Goal: Task Accomplishment & Management: Manage account settings

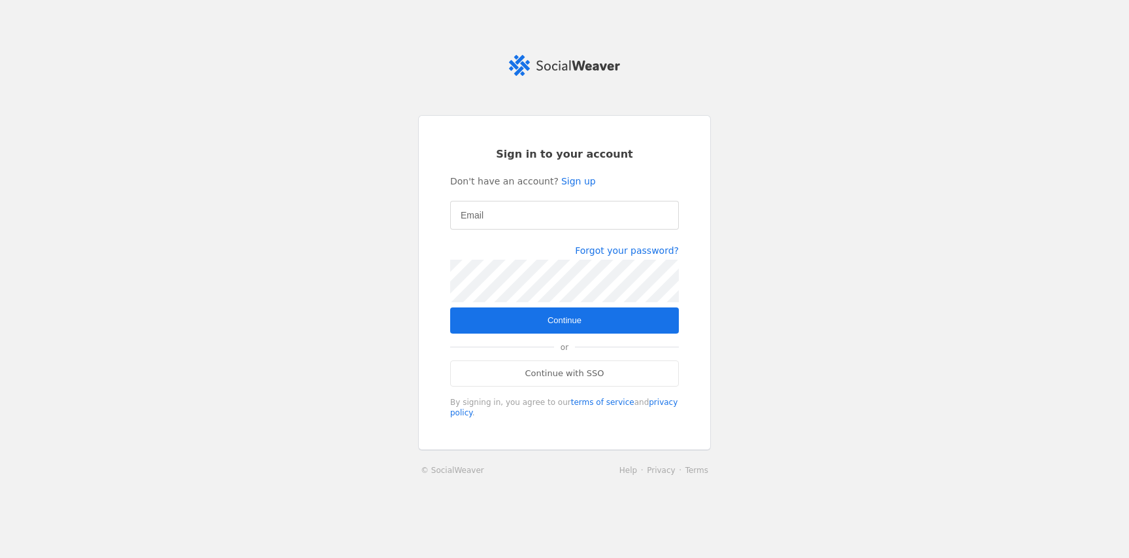
click at [514, 205] on div at bounding box center [565, 215] width 208 height 29
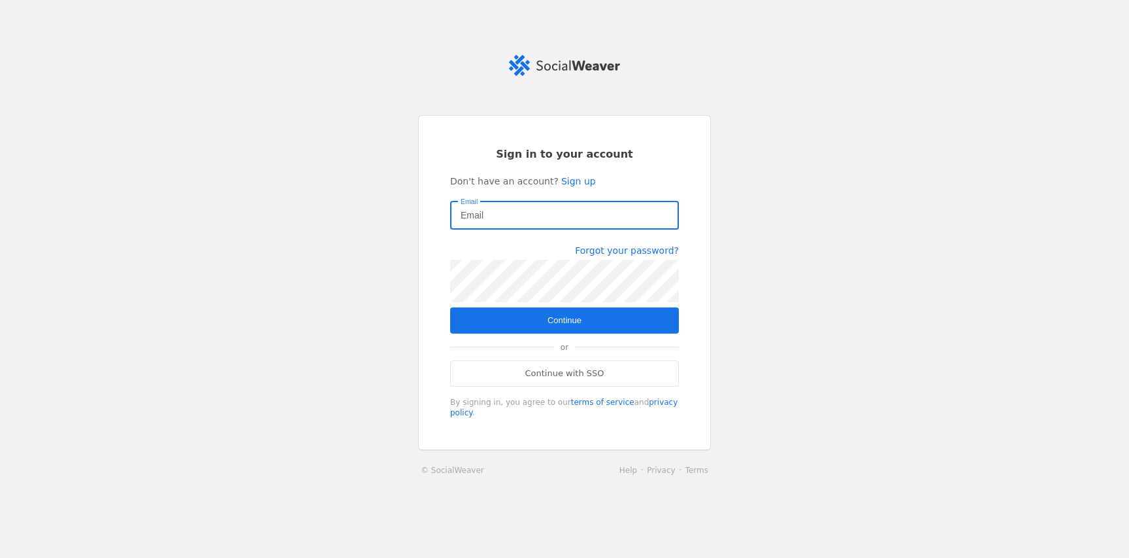
click at [573, 216] on input "Email" at bounding box center [565, 215] width 208 height 16
click at [666, 216] on body "Sign in to your account Don't have an account? Sign up Email Forgot your passwo…" at bounding box center [564, 279] width 1129 height 558
click at [0, 557] on com-1password-button at bounding box center [0, 558] width 0 height 0
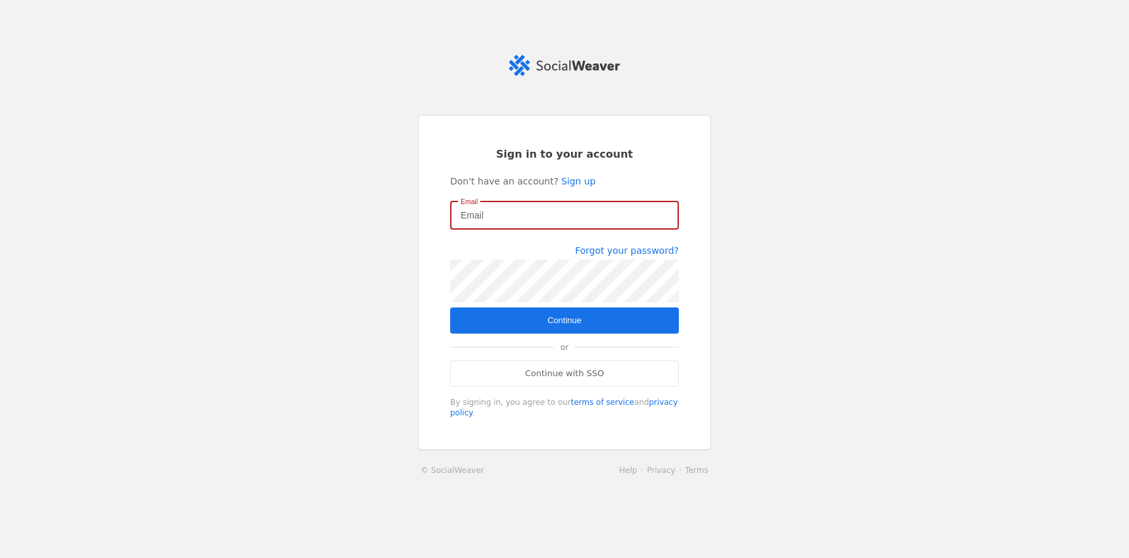
type input "quentin.demilliere@hawkcell.com"
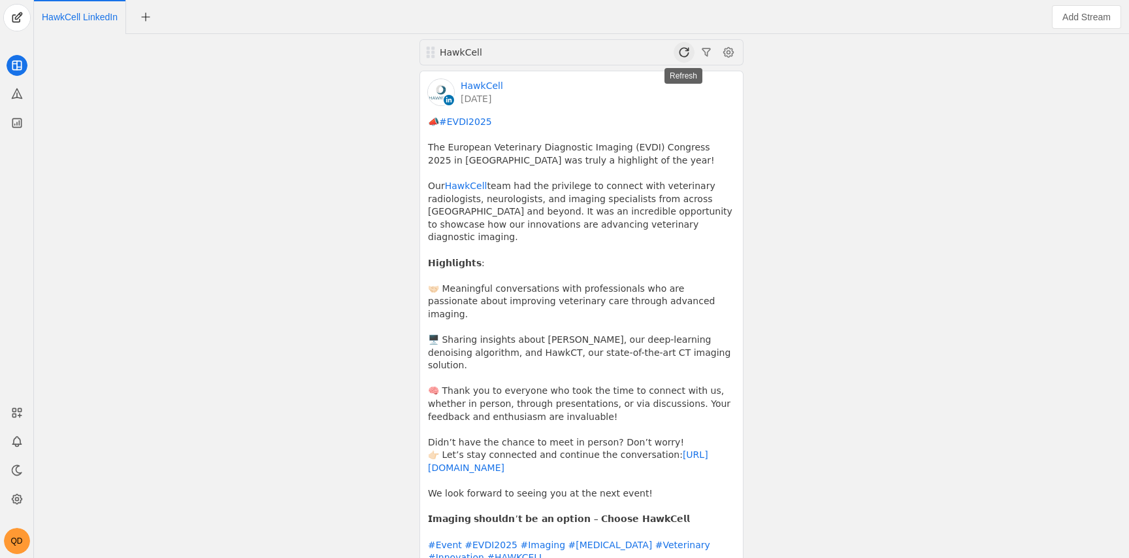
click at [682, 56] on span at bounding box center [684, 52] width 21 height 21
click at [694, 60] on span at bounding box center [684, 52] width 21 height 21
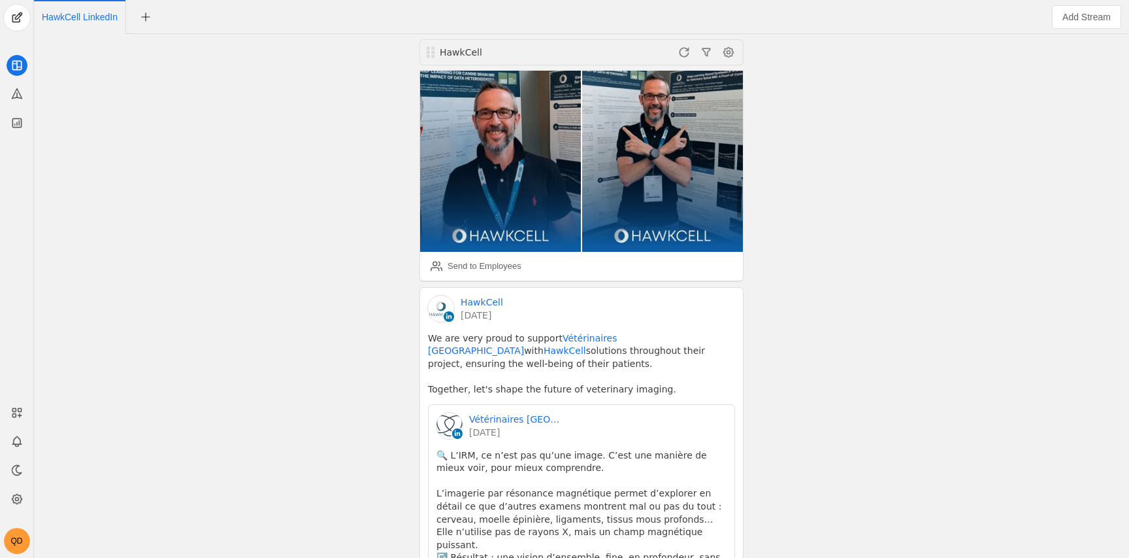
scroll to position [1386, 0]
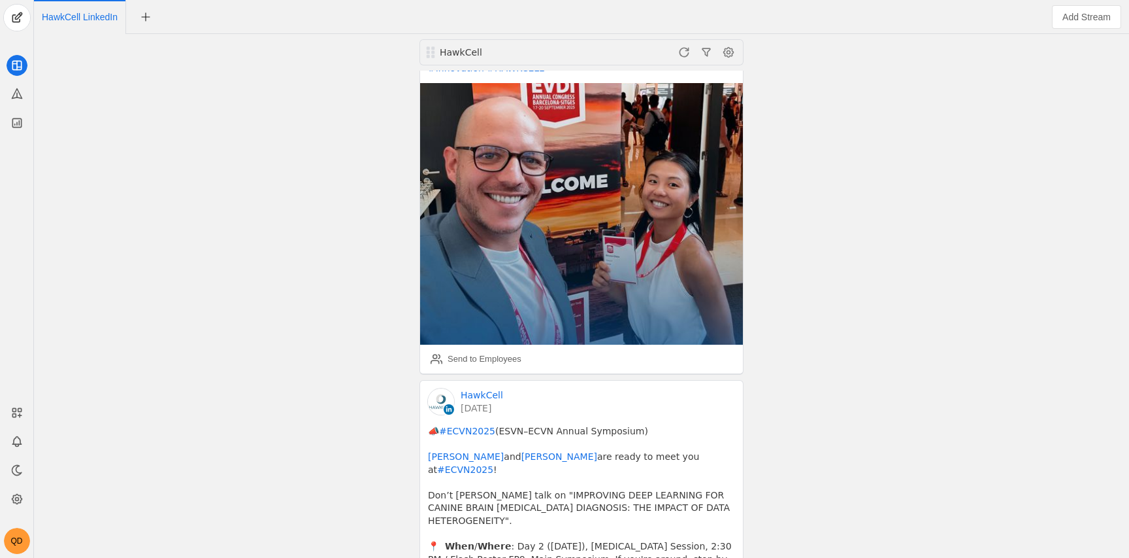
scroll to position [288, 0]
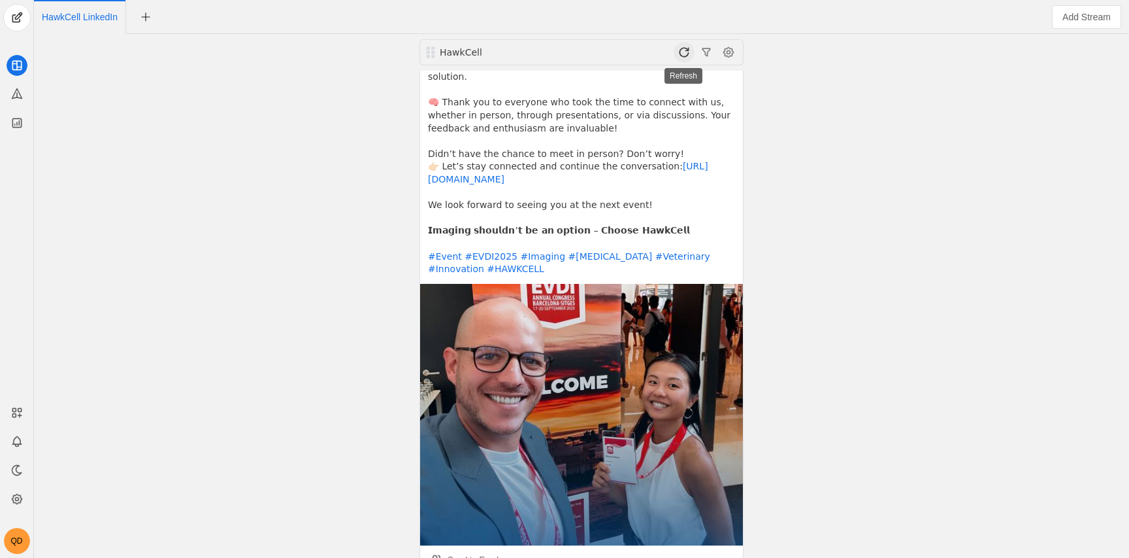
click at [678, 57] on span at bounding box center [684, 52] width 21 height 21
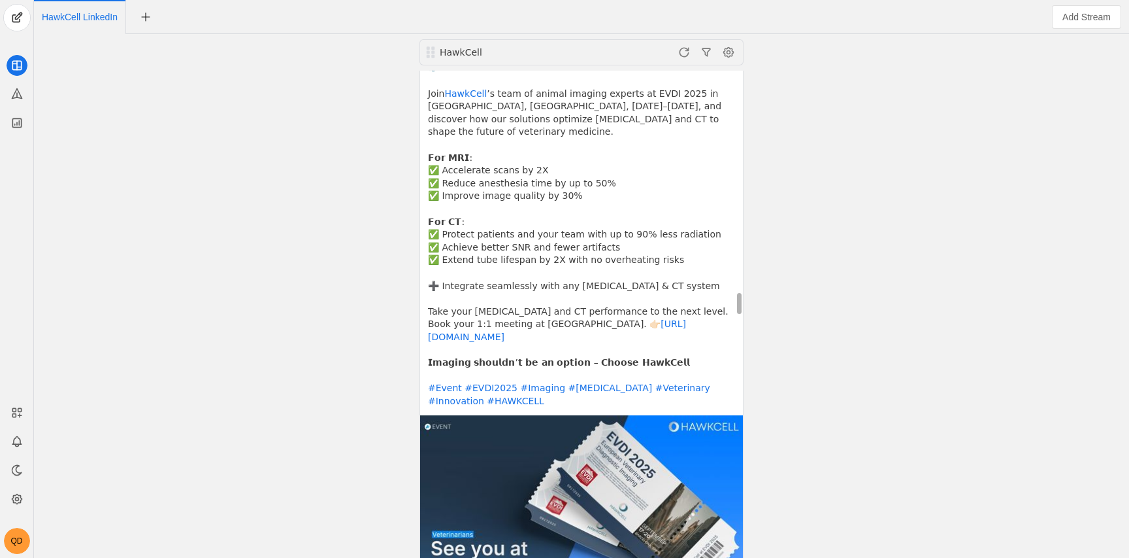
scroll to position [4740, 0]
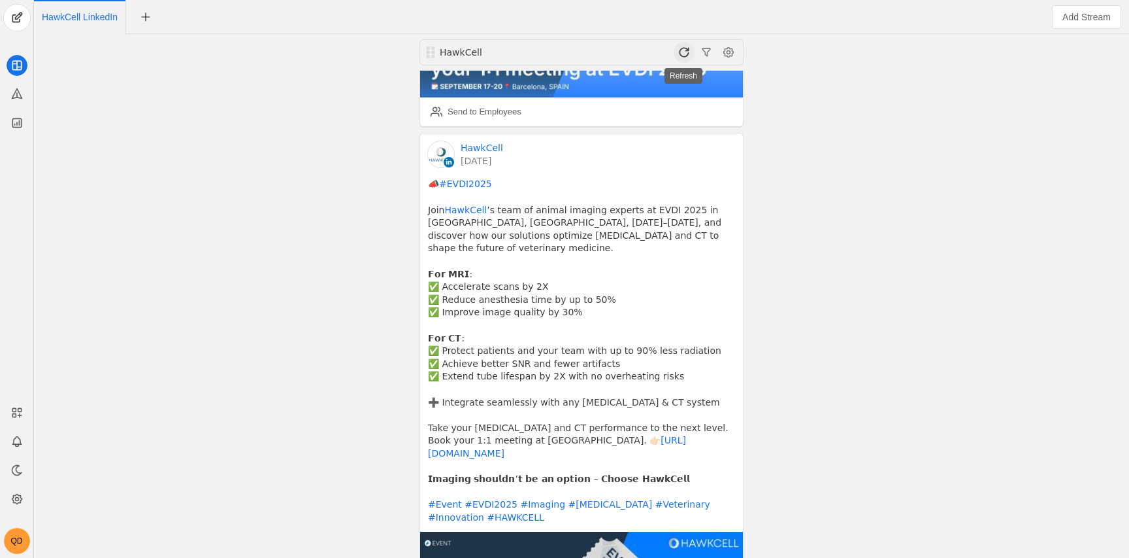
click at [681, 49] on span at bounding box center [684, 52] width 21 height 21
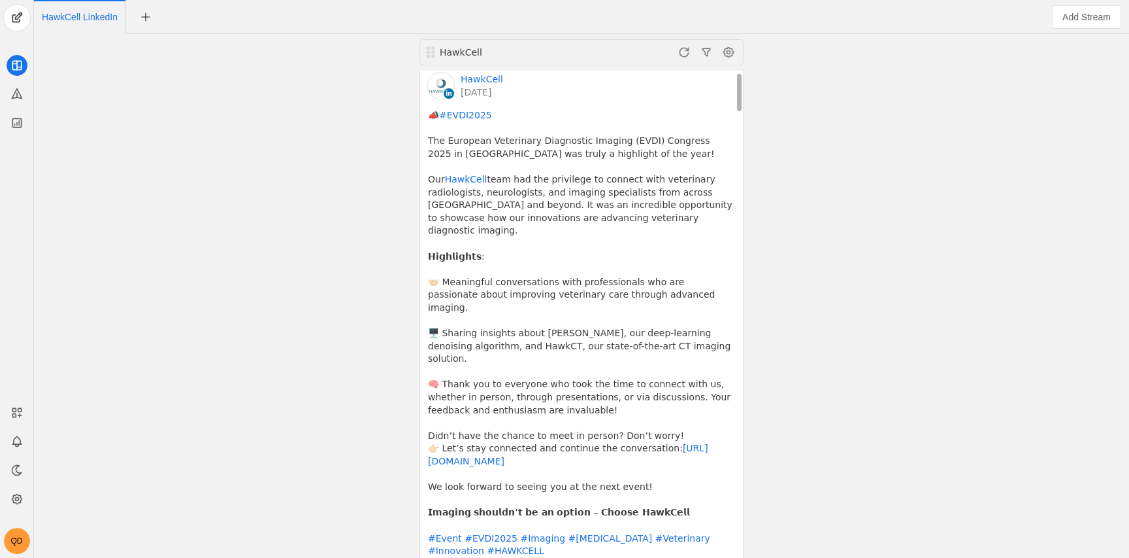
scroll to position [0, 0]
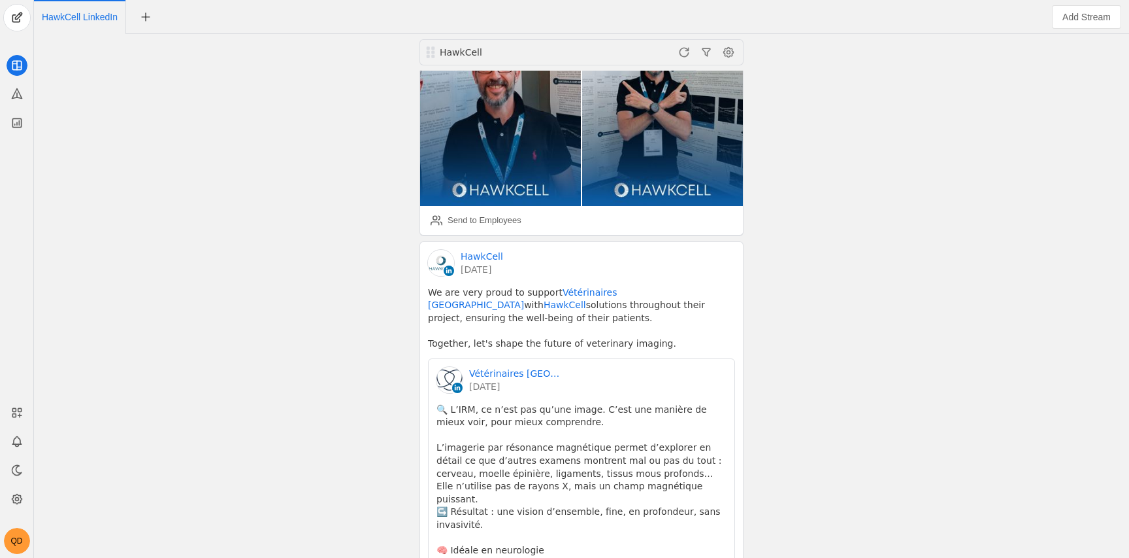
scroll to position [414, 0]
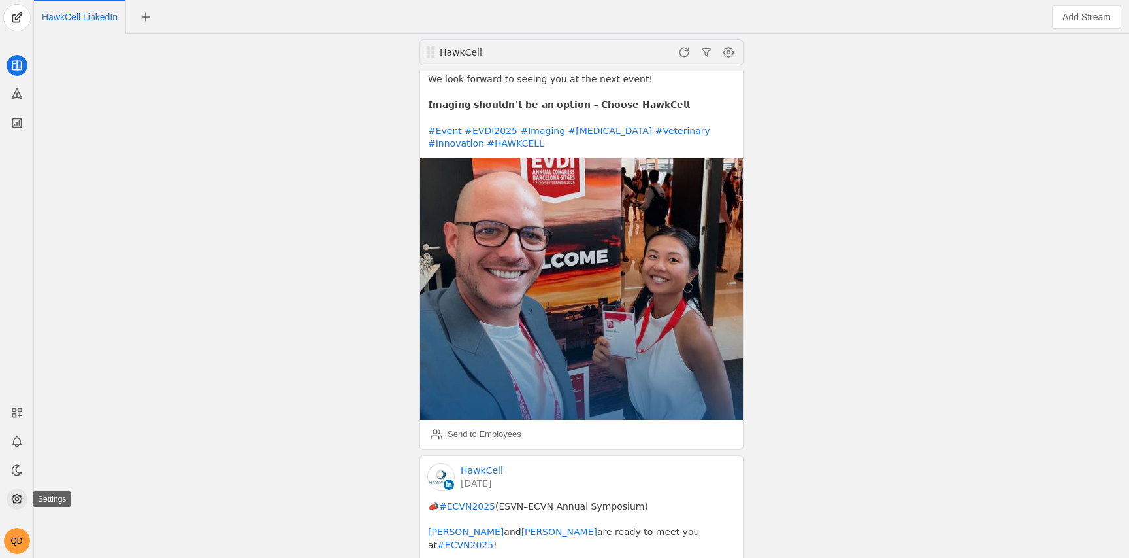
click at [11, 494] on icon at bounding box center [16, 498] width 13 height 13
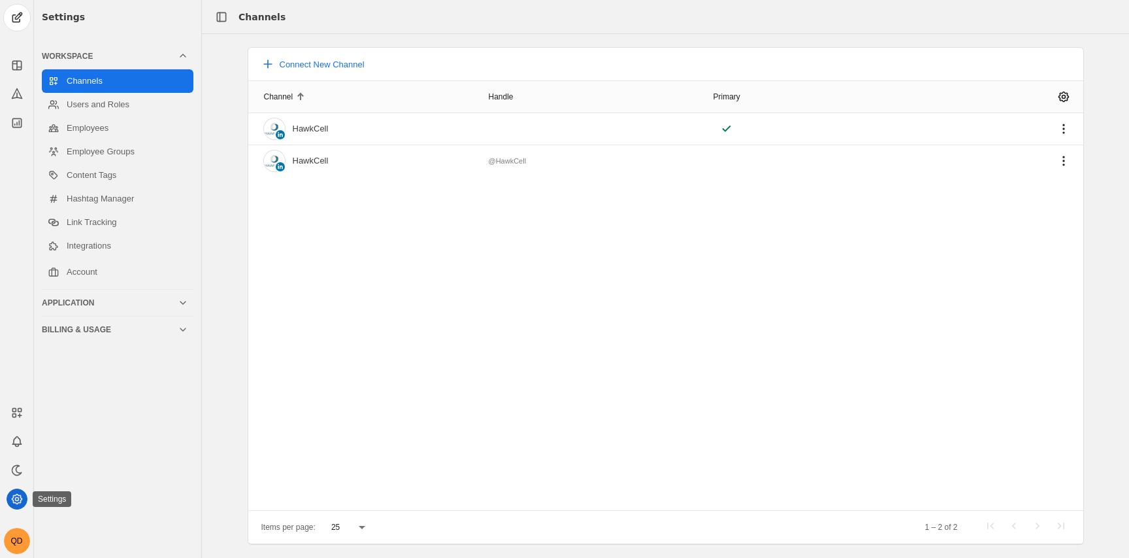
click at [16, 493] on icon at bounding box center [16, 498] width 13 height 13
click at [22, 533] on div "QD" at bounding box center [17, 540] width 26 height 26
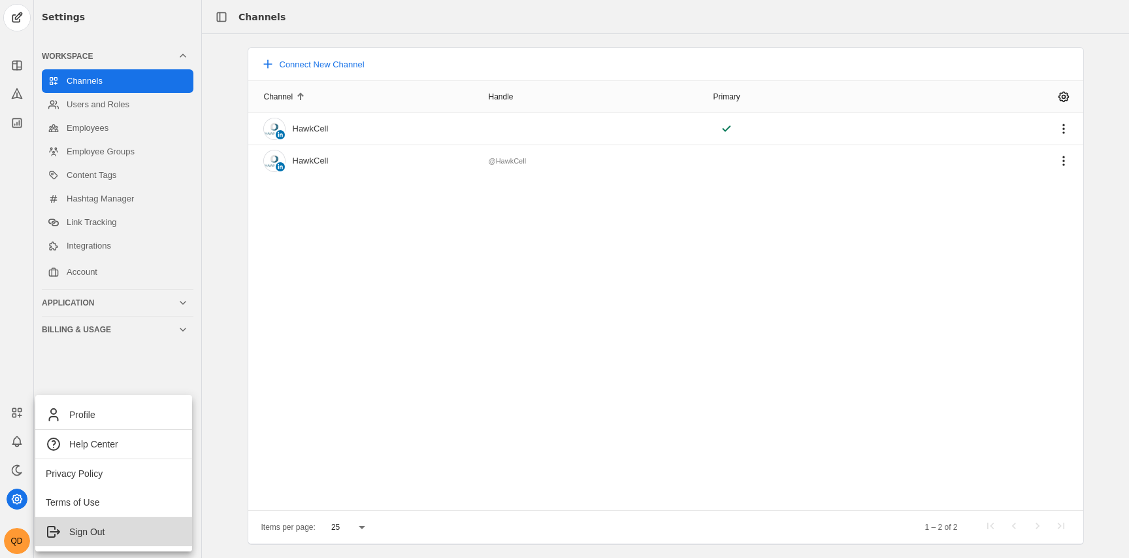
click at [49, 534] on icon at bounding box center [54, 532] width 16 height 16
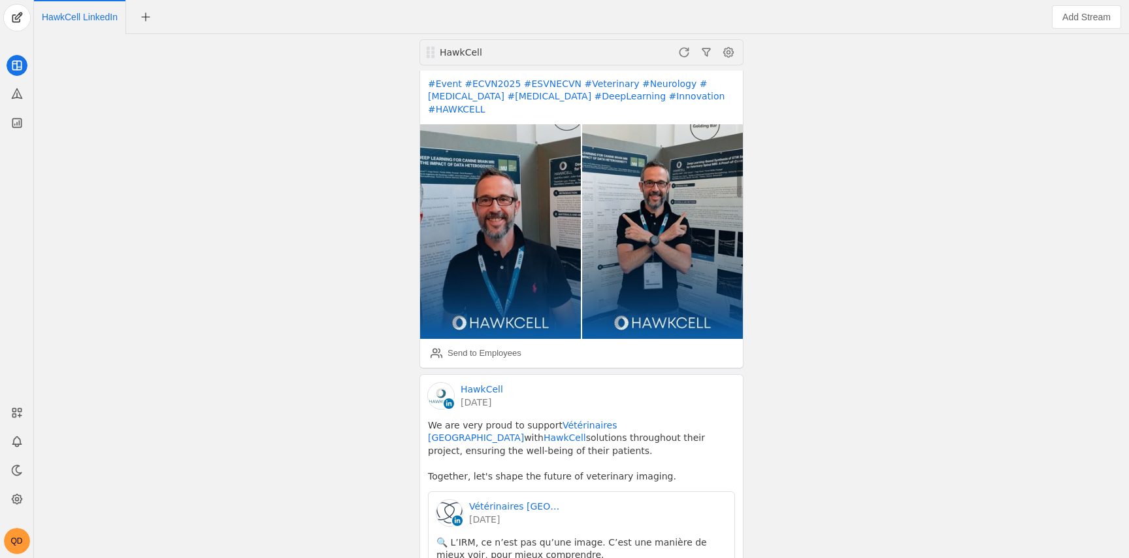
scroll to position [675, 0]
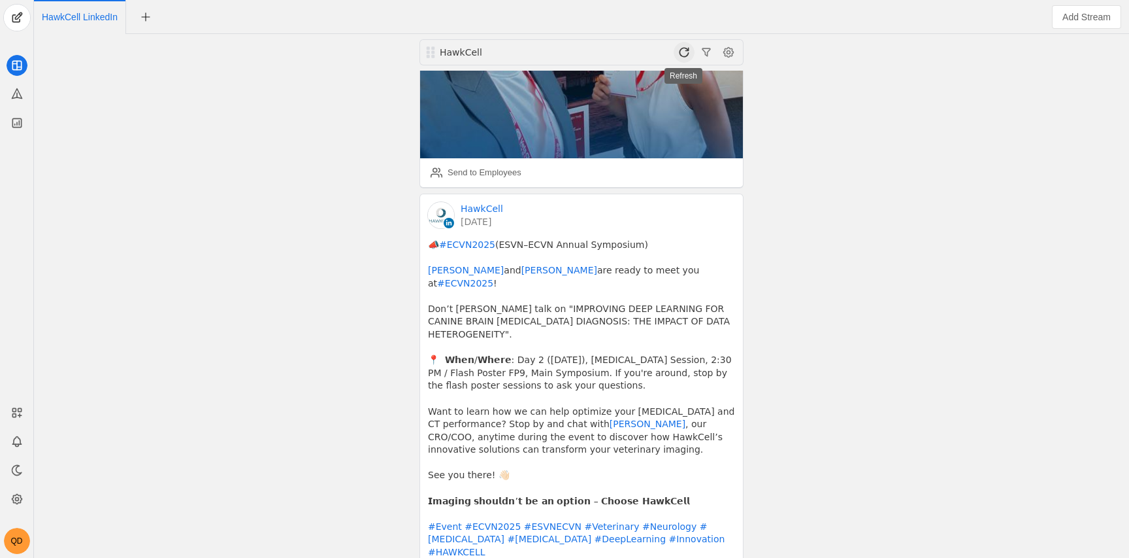
click at [678, 55] on span at bounding box center [684, 52] width 21 height 21
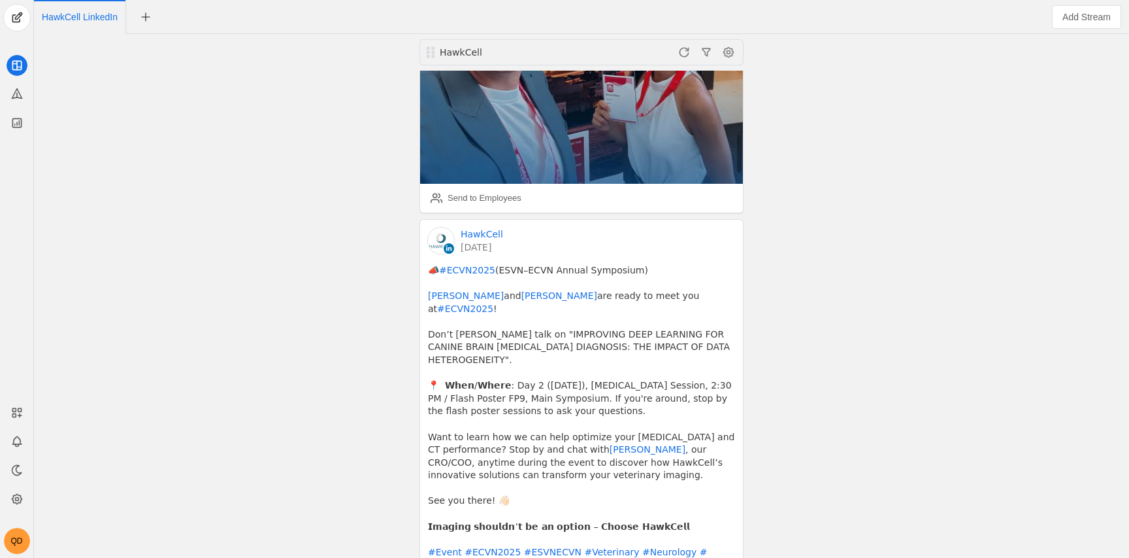
scroll to position [0, 0]
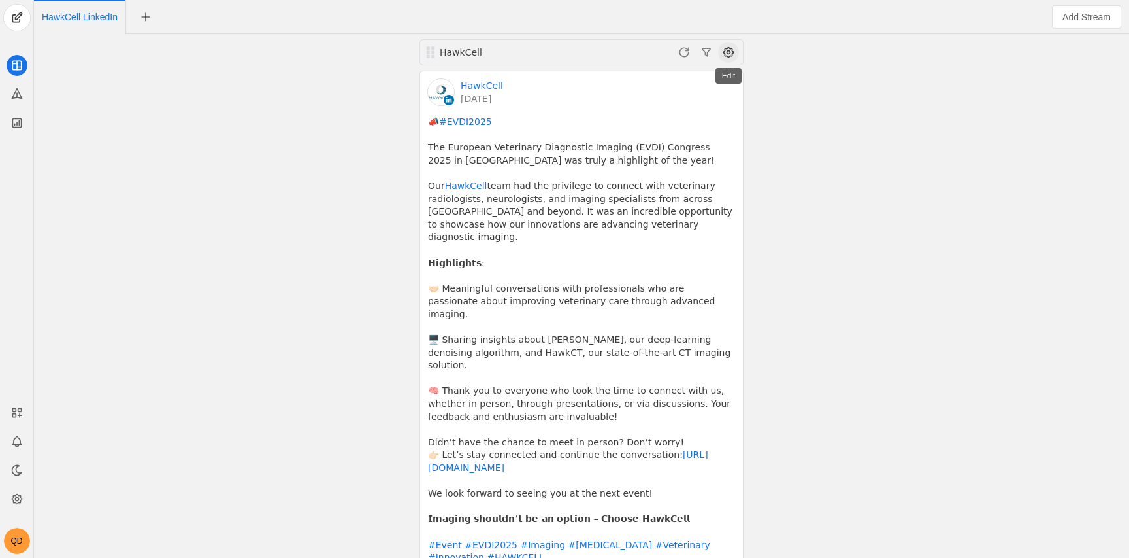
click at [725, 54] on span at bounding box center [728, 52] width 21 height 21
click at [867, 168] on div at bounding box center [564, 279] width 1129 height 558
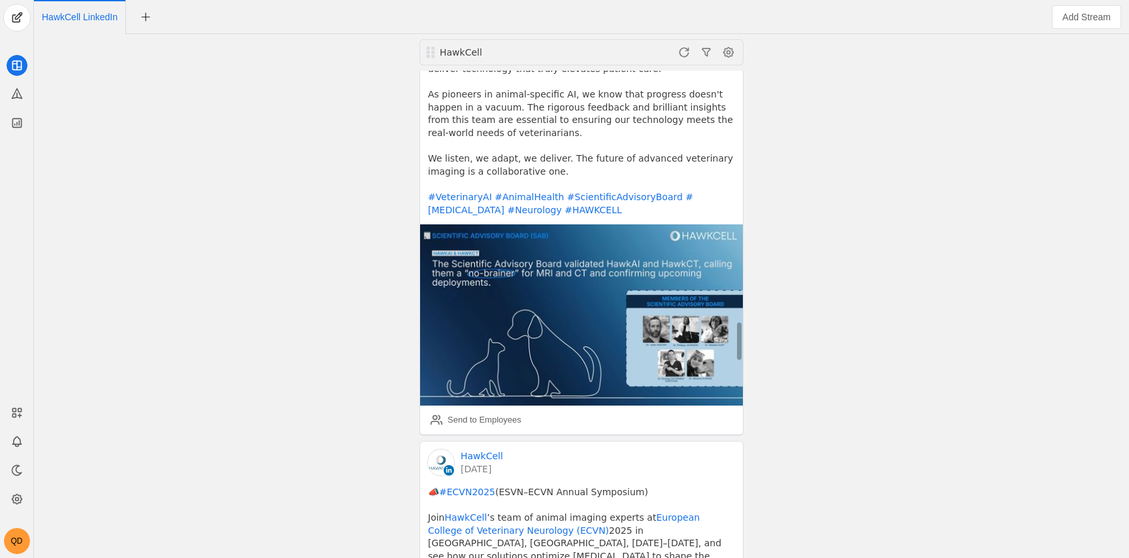
scroll to position [3217, 0]
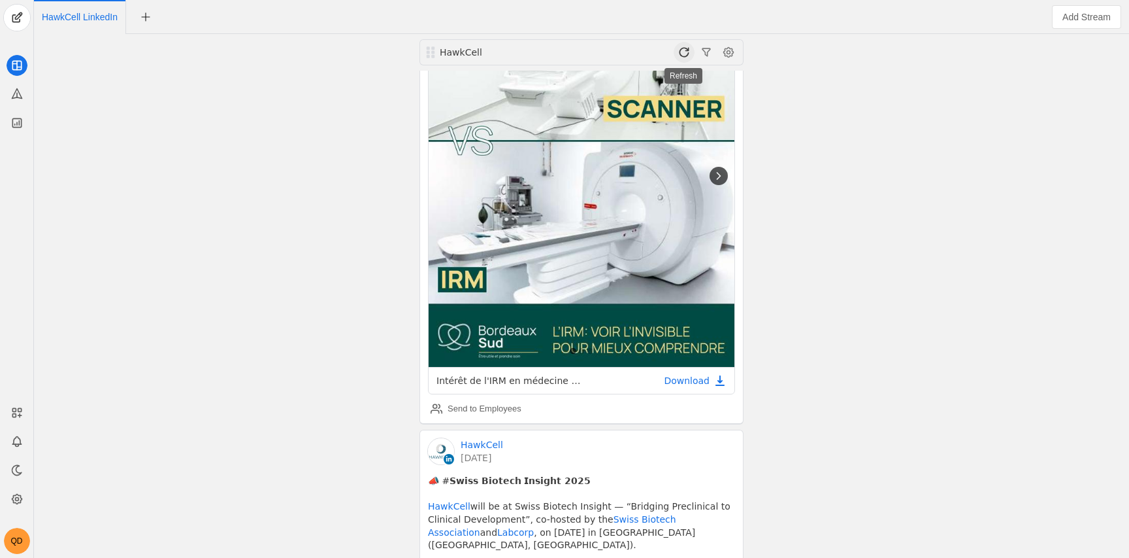
click at [683, 49] on span at bounding box center [684, 52] width 21 height 21
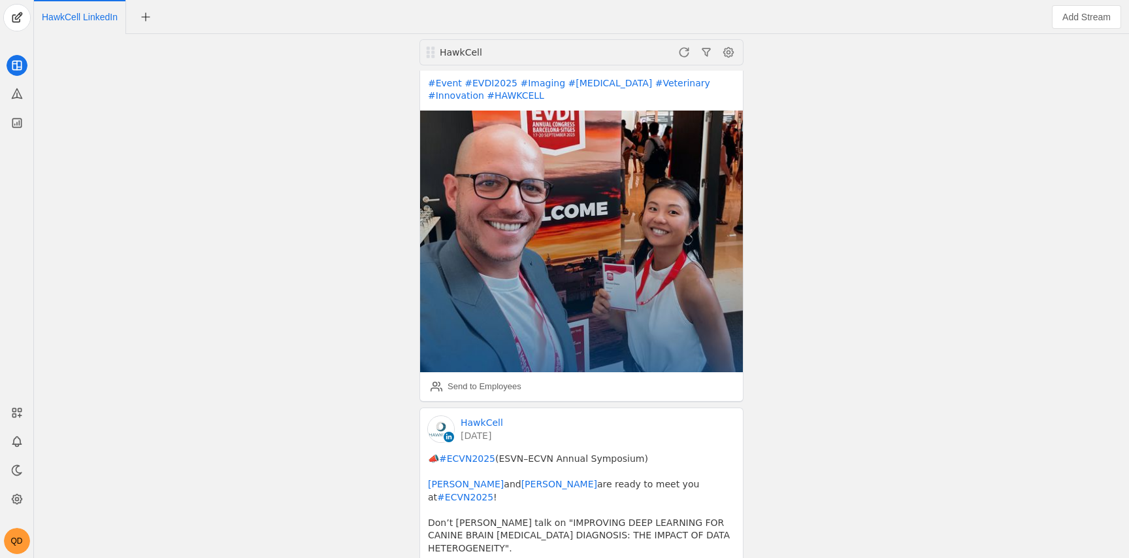
scroll to position [857, 0]
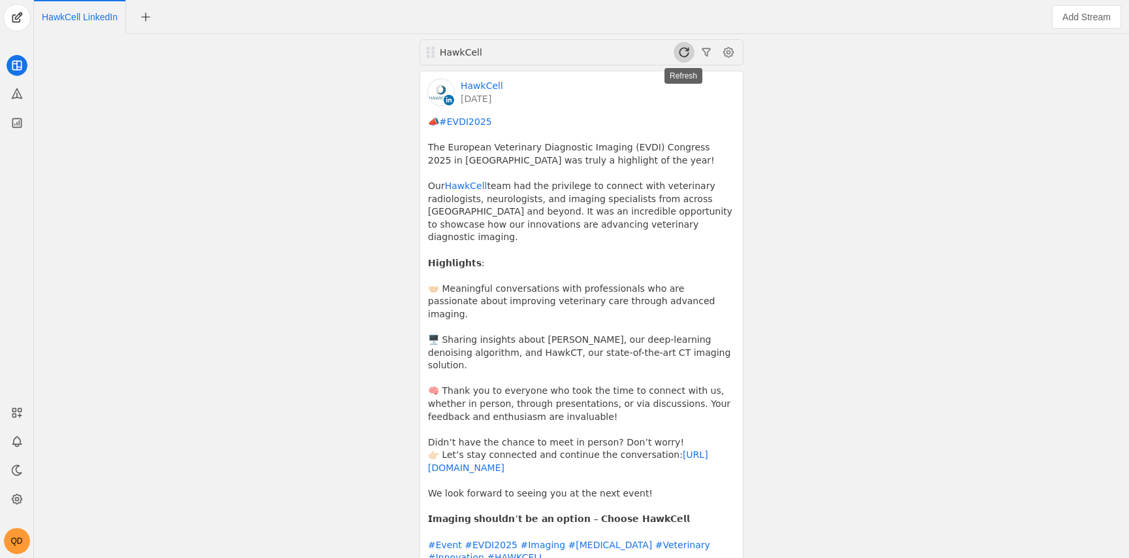
click at [678, 53] on span at bounding box center [684, 52] width 21 height 21
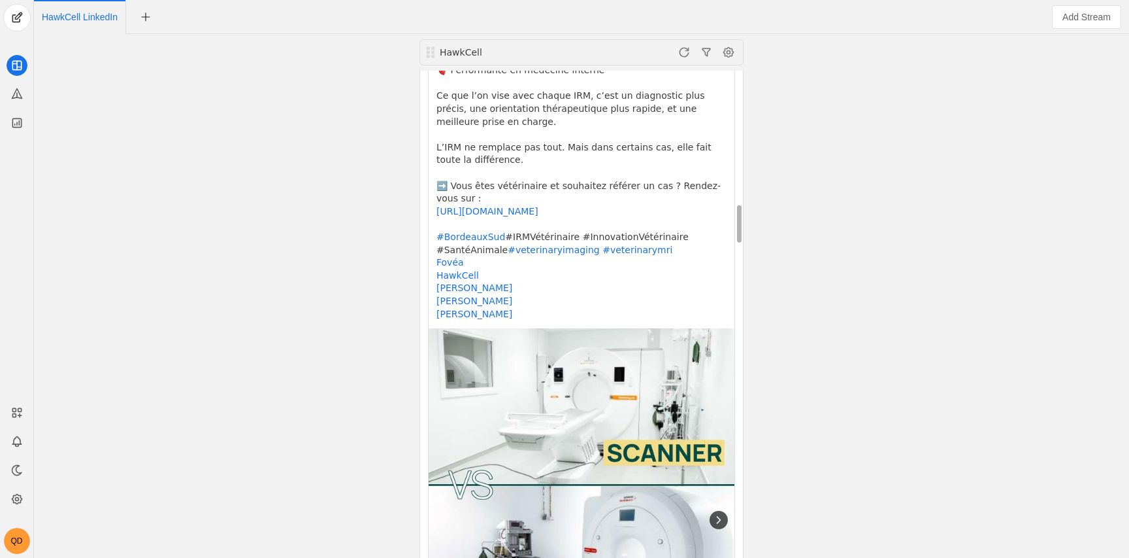
scroll to position [2411, 0]
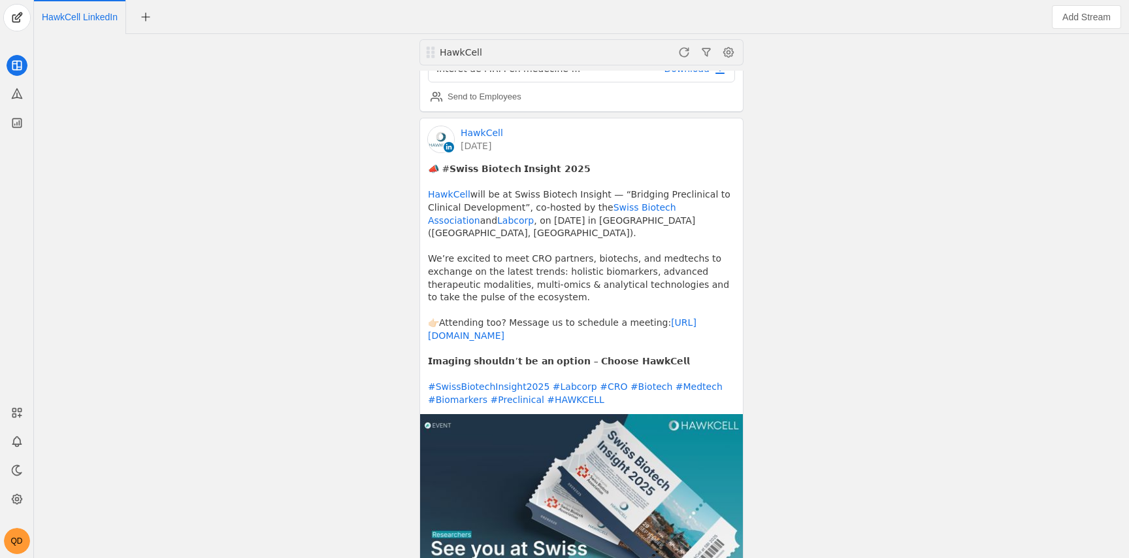
drag, startPoint x: 845, startPoint y: 50, endPoint x: 804, endPoint y: 286, distance: 240.1
click at [844, 51] on div "HawkCell HawkCell 2 days ago 📣 #EVDI2025 The European Veterinary Diagnostic Ima…" at bounding box center [581, 296] width 1089 height 524
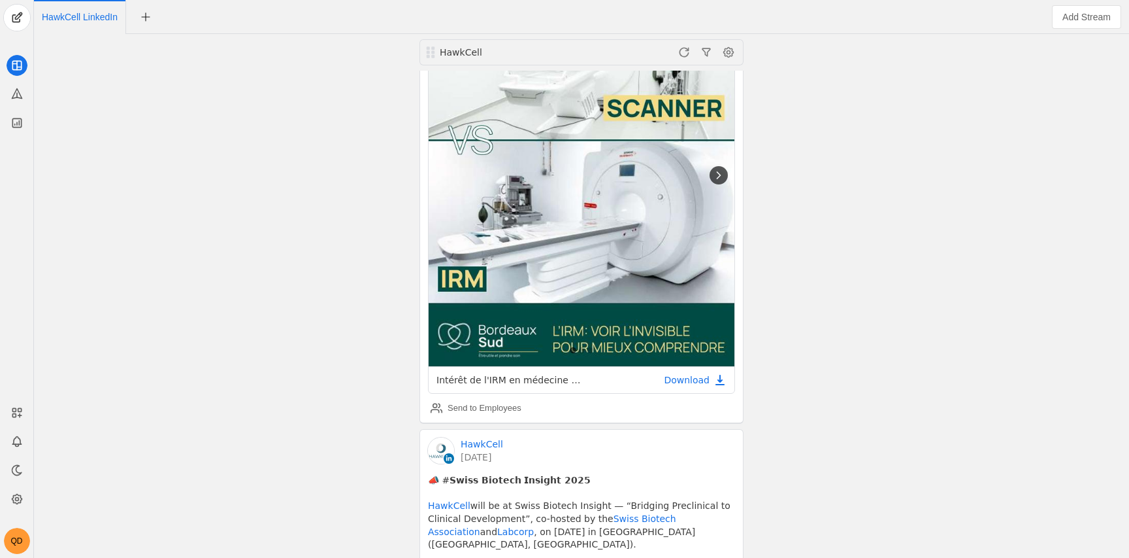
scroll to position [1301, 0]
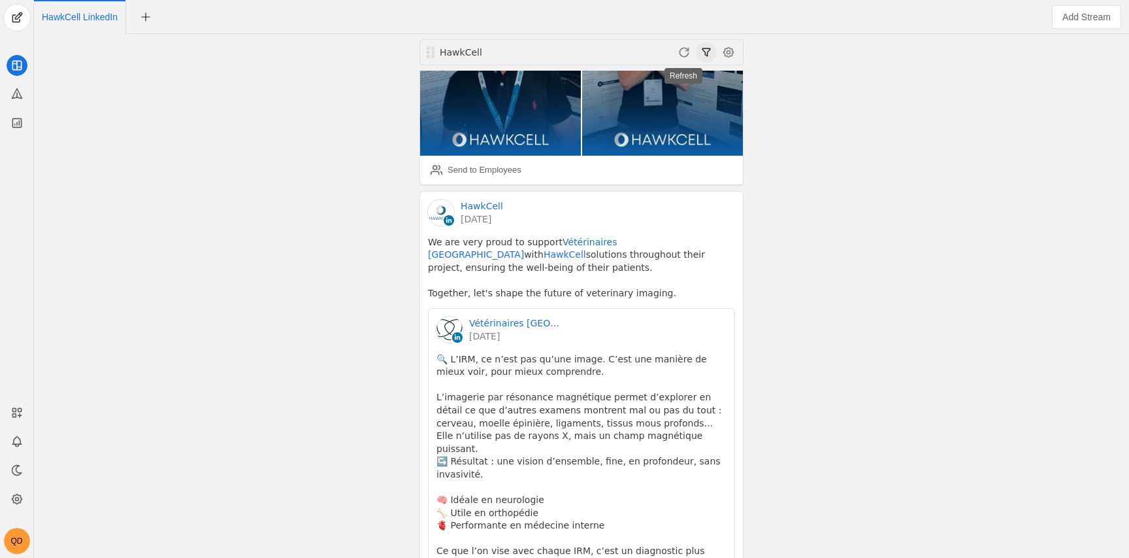
click at [697, 52] on span at bounding box center [706, 52] width 21 height 21
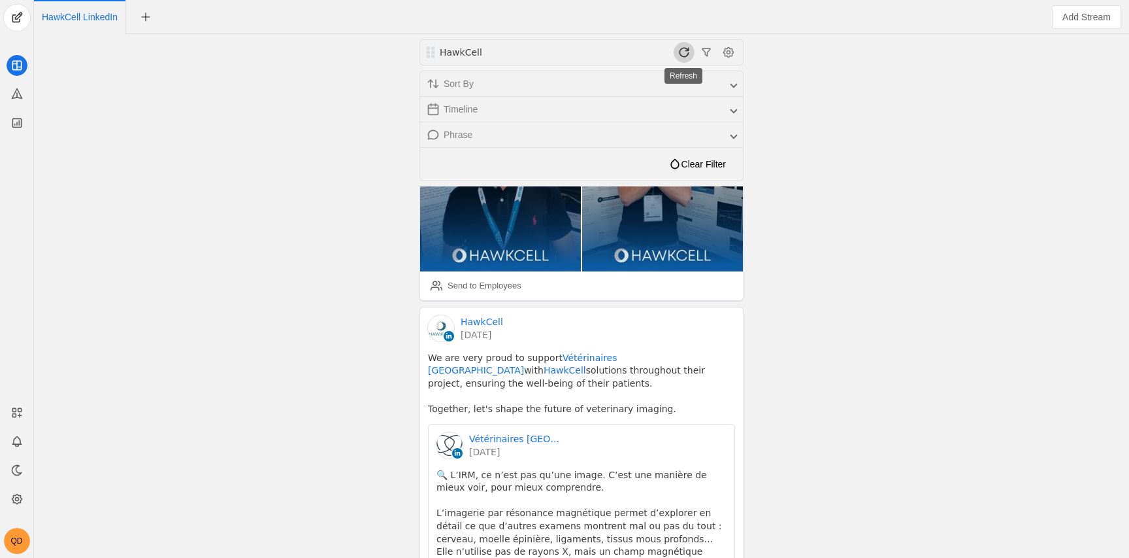
click at [689, 50] on span at bounding box center [684, 52] width 21 height 21
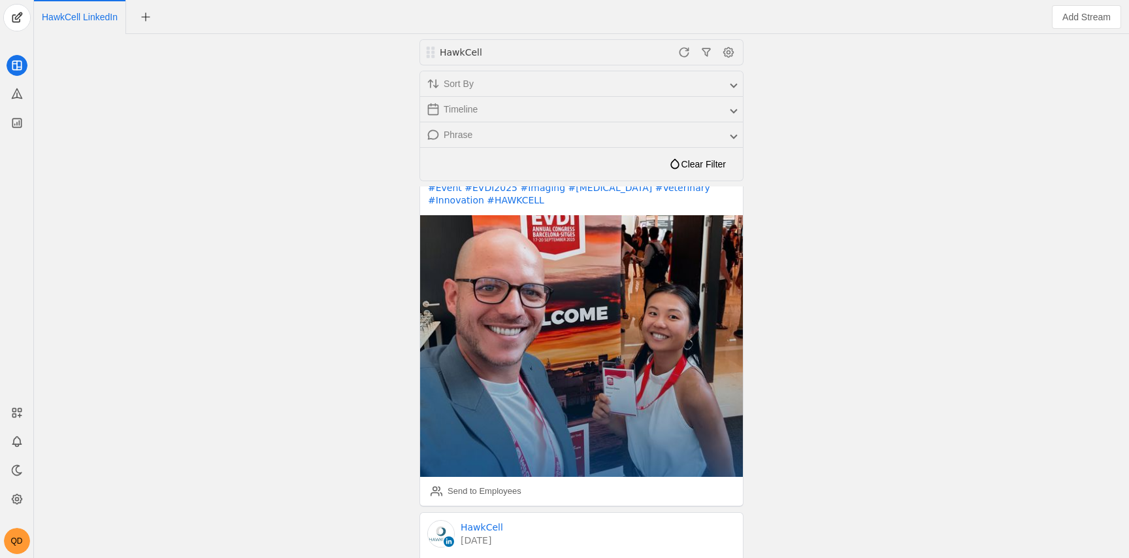
scroll to position [0, 0]
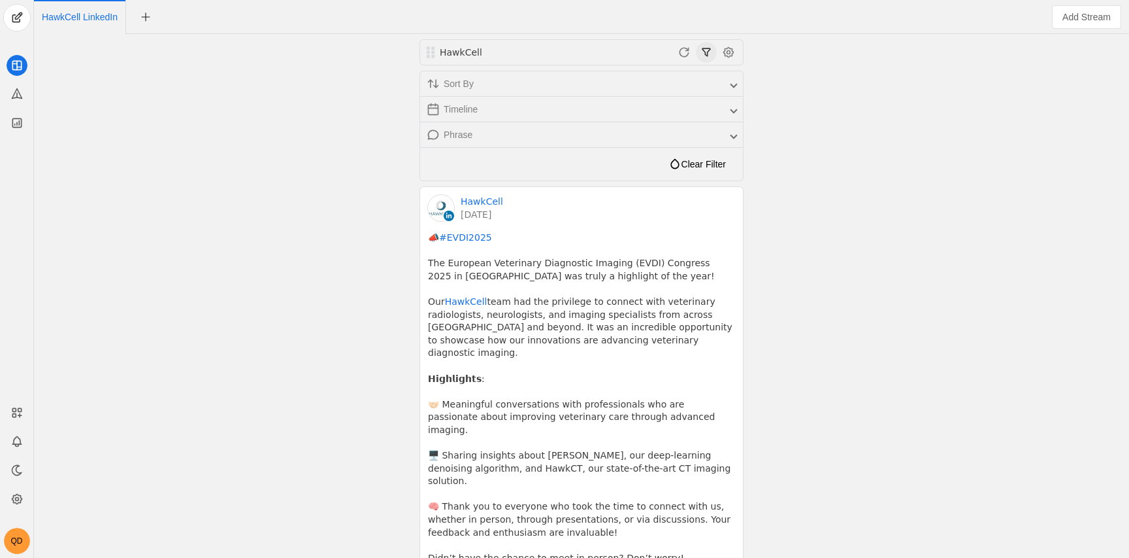
click at [703, 58] on span at bounding box center [706, 52] width 21 height 21
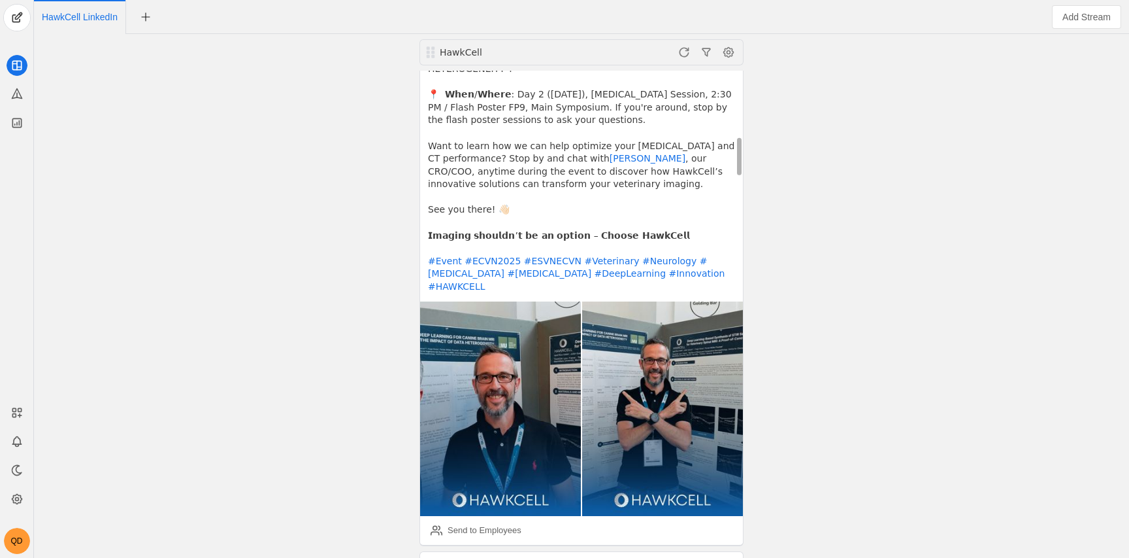
scroll to position [287, 0]
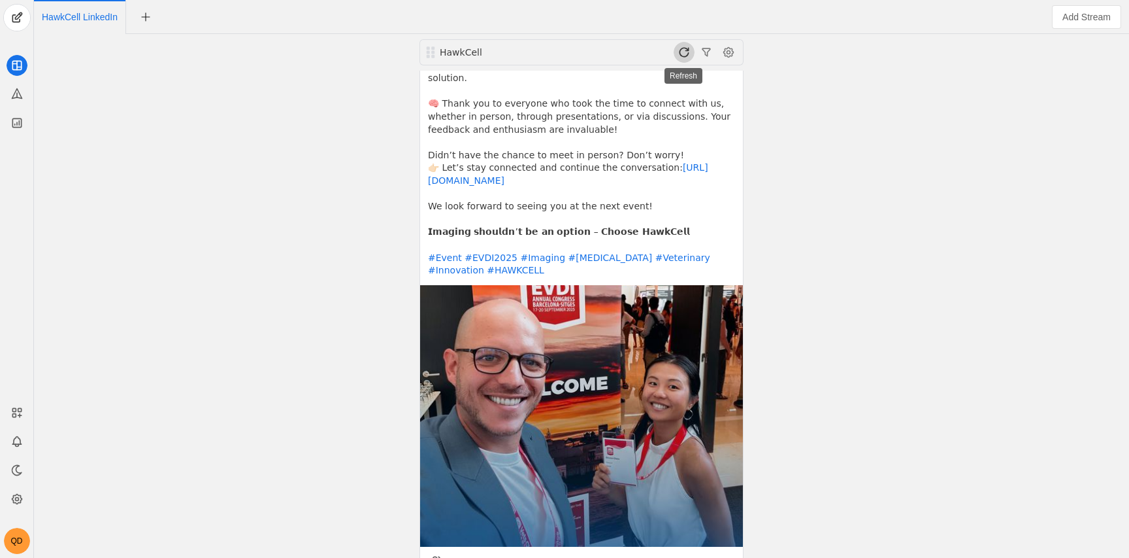
click at [677, 61] on span at bounding box center [684, 52] width 21 height 21
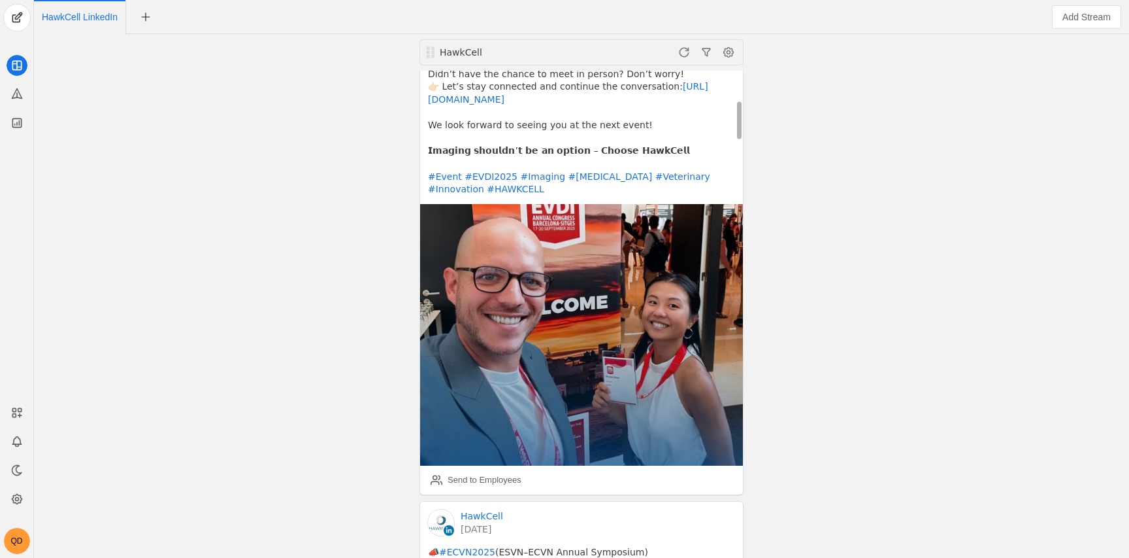
scroll to position [1143, 0]
